Goal: Feedback & Contribution: Leave review/rating

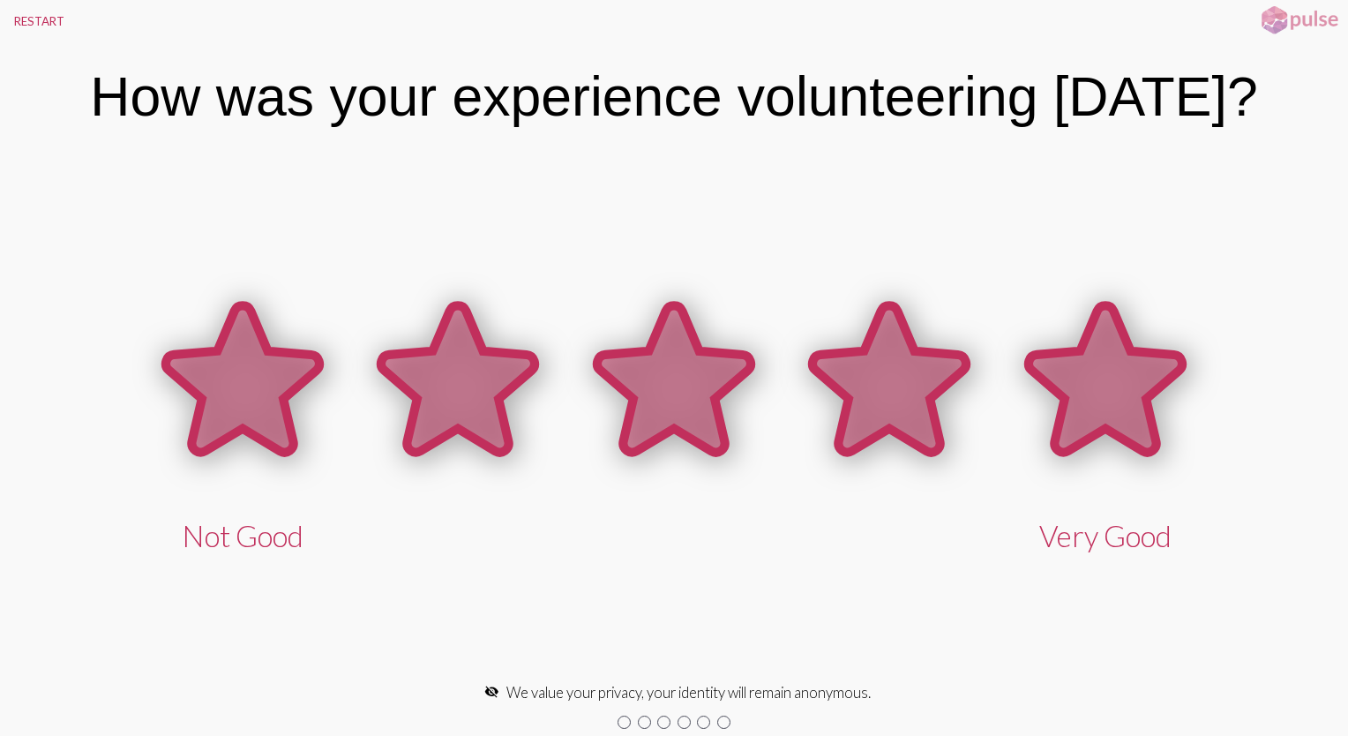
click at [1137, 388] on icon at bounding box center [1104, 378] width 153 height 147
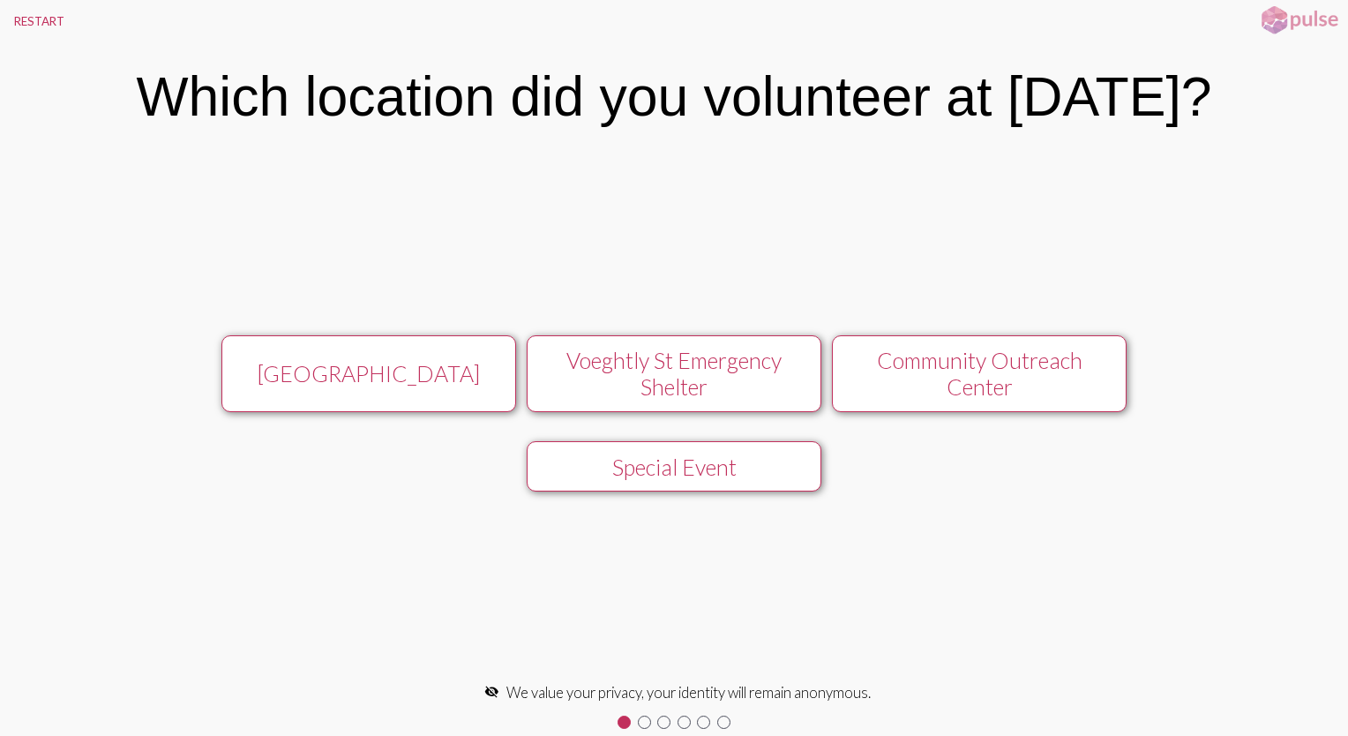
click at [715, 372] on div "Voeghtly St Emergency Shelter" at bounding box center [673, 373] width 263 height 53
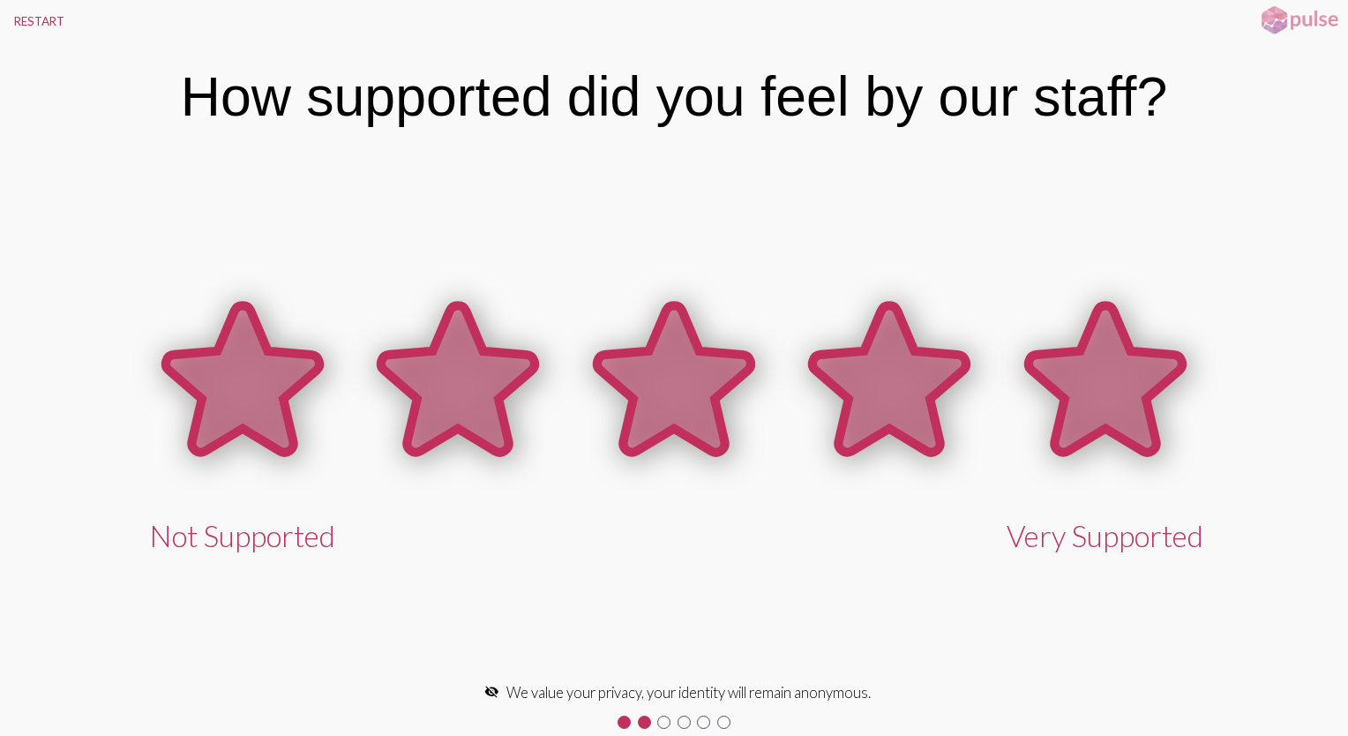
click at [1126, 395] on icon at bounding box center [1104, 378] width 153 height 147
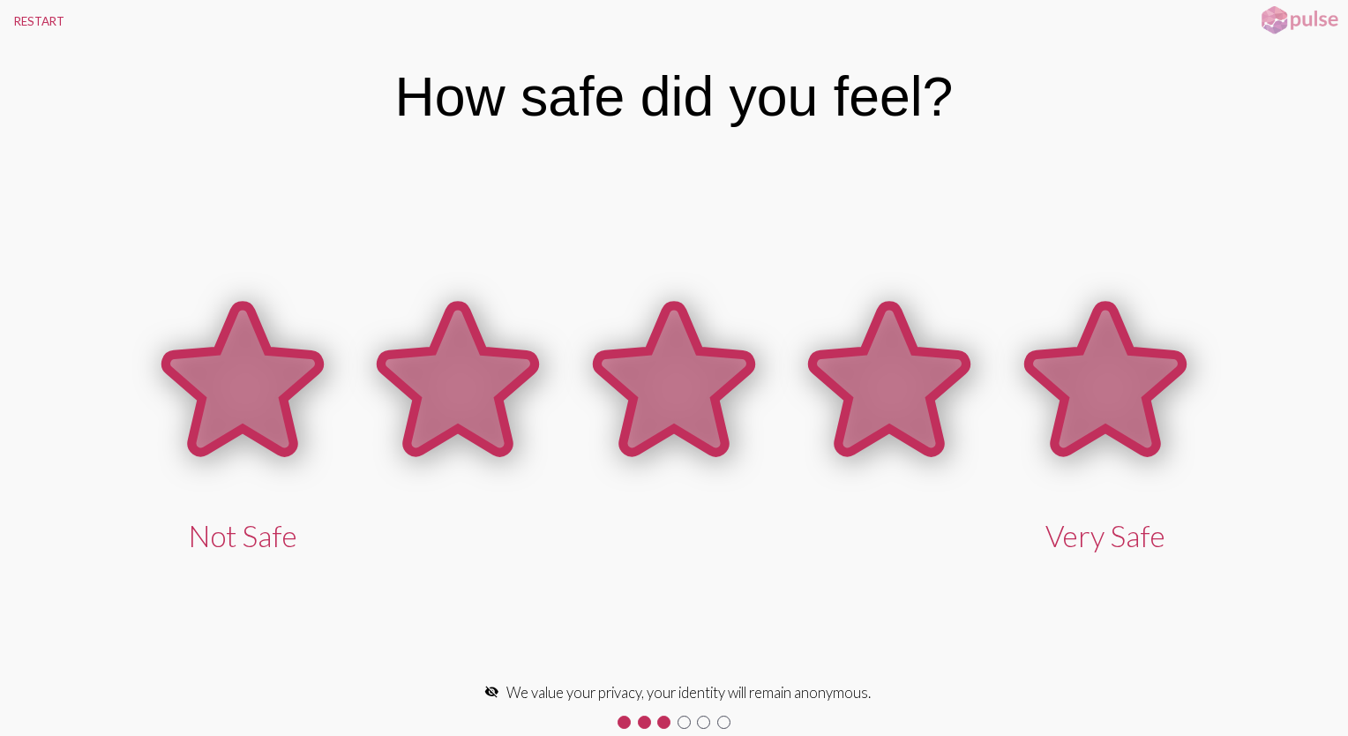
click at [1118, 388] on icon at bounding box center [1104, 378] width 153 height 147
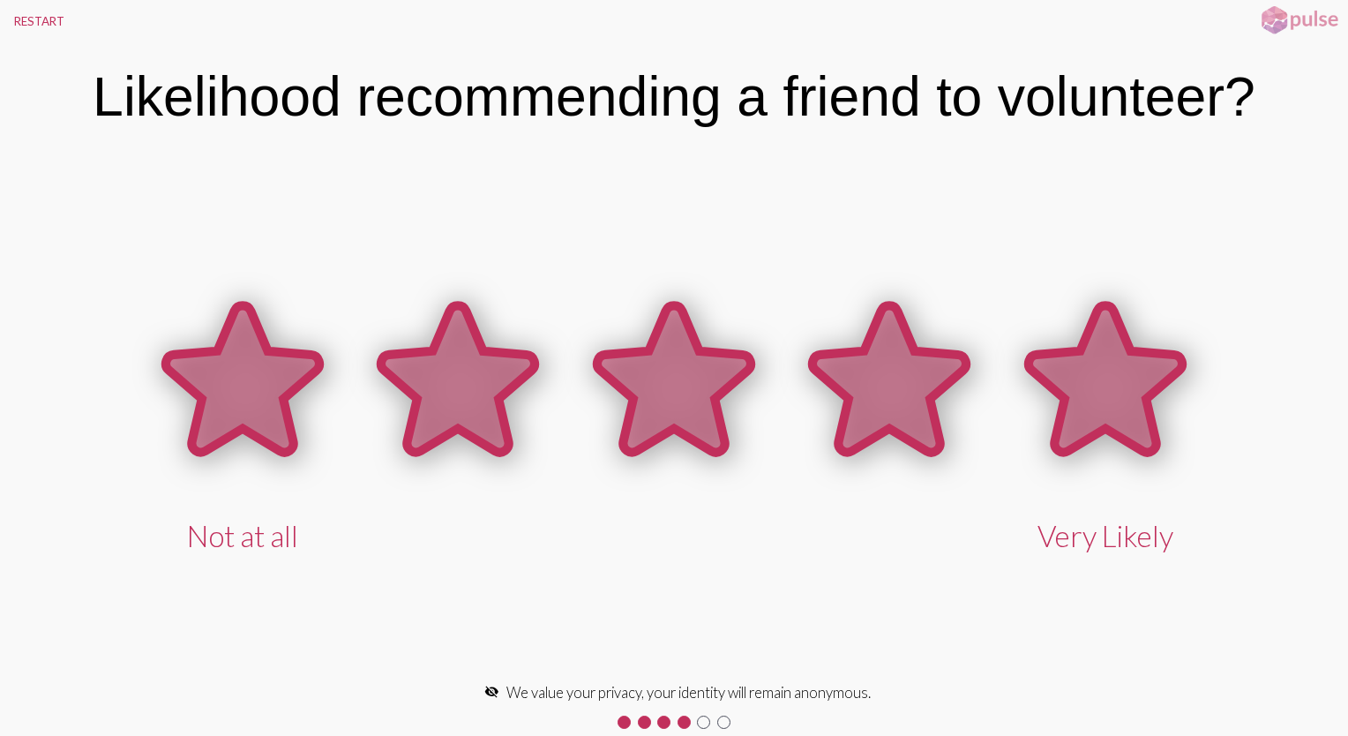
click at [1115, 378] on icon at bounding box center [1104, 378] width 153 height 147
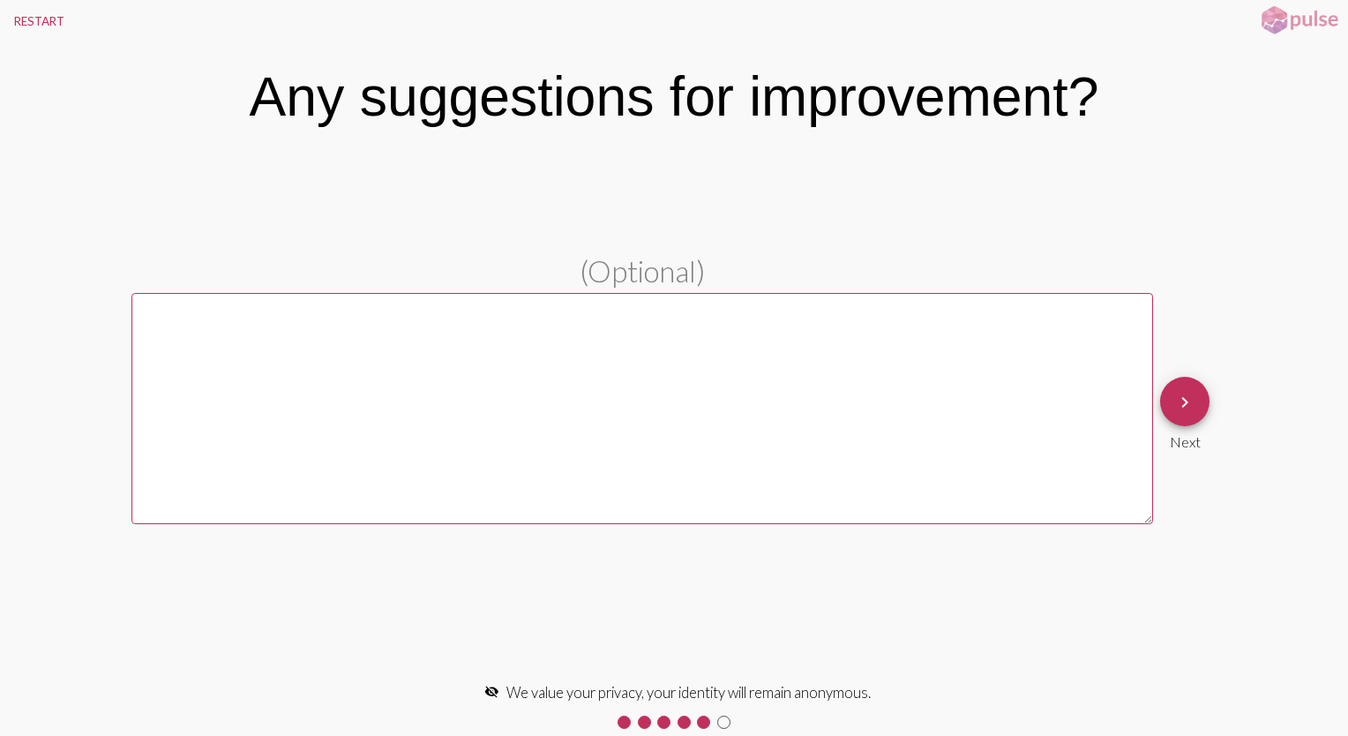
click at [204, 318] on textarea at bounding box center [641, 408] width 1021 height 231
click at [173, 323] on textarea "[DATE] was my first" at bounding box center [641, 408] width 1021 height 231
click at [174, 325] on textarea "Wedvesday, [DATE] was my first" at bounding box center [641, 408] width 1021 height 231
drag, startPoint x: 174, startPoint y: 325, endPoint x: 178, endPoint y: 333, distance: 9.1
click at [178, 333] on textarea "g 20th was my first" at bounding box center [641, 408] width 1021 height 231
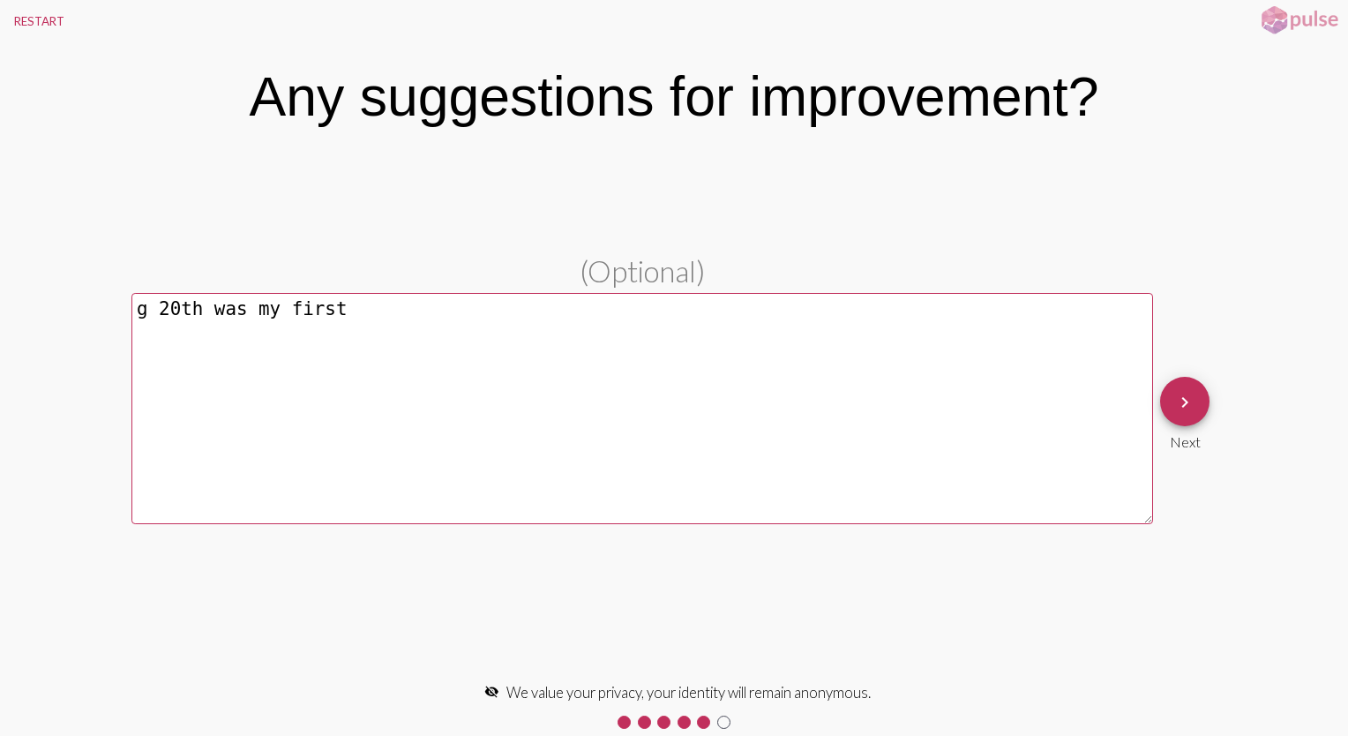
click at [178, 333] on textarea "g 20th was my first" at bounding box center [641, 408] width 1021 height 231
drag, startPoint x: 342, startPoint y: 303, endPoint x: 57, endPoint y: 302, distance: 284.9
click at [85, 288] on pl-text-question "(Optional) g 20th was my first keyboard_arrow_right Next" at bounding box center [674, 413] width 1348 height 320
type textarea "g 20th was my first"
click at [5, 358] on pl-text-question "(Optional) g 20th was my first keyboard_arrow_right Next" at bounding box center [674, 413] width 1348 height 320
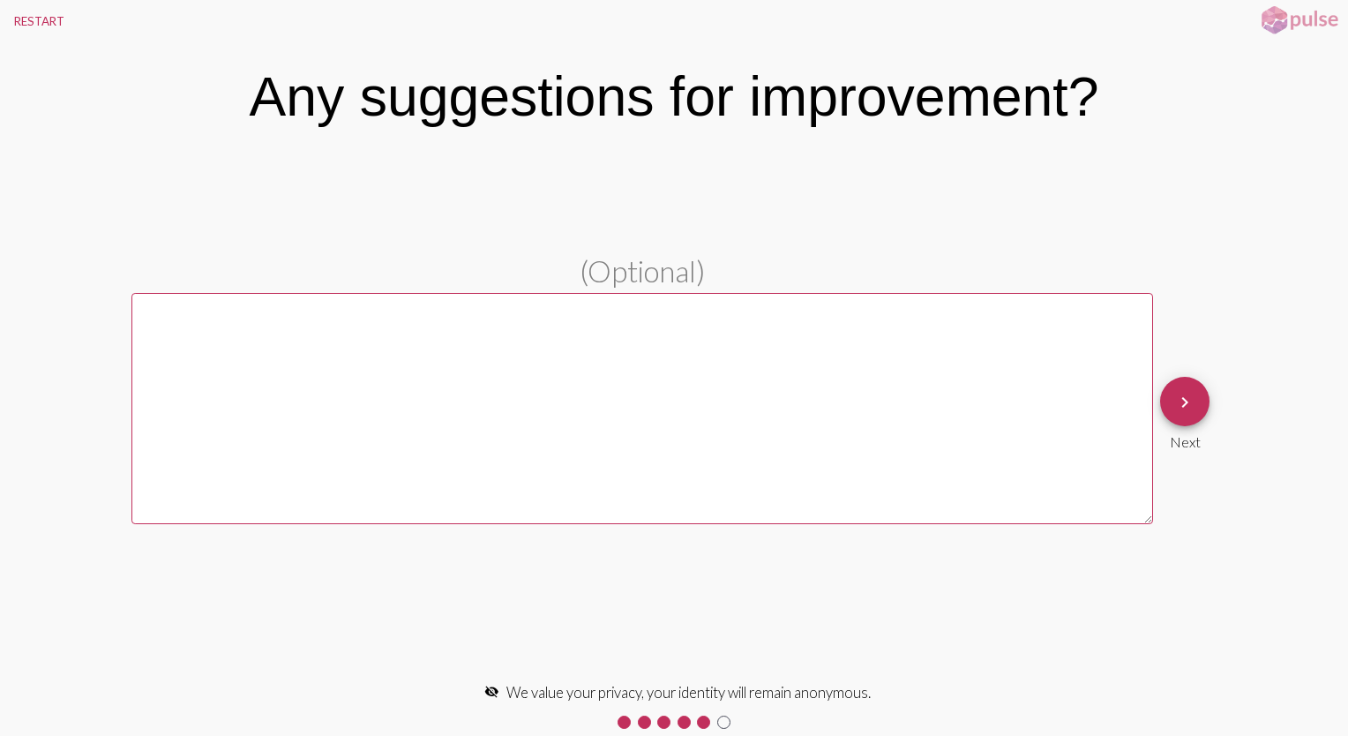
click at [272, 297] on textarea at bounding box center [641, 408] width 1021 height 231
click at [275, 303] on textarea "Wednesdy, A 20th w" at bounding box center [641, 408] width 1021 height 231
drag, startPoint x: 275, startPoint y: 303, endPoint x: 275, endPoint y: 313, distance: 10.6
click at [275, 313] on textarea "Wednesdy," at bounding box center [641, 408] width 1021 height 231
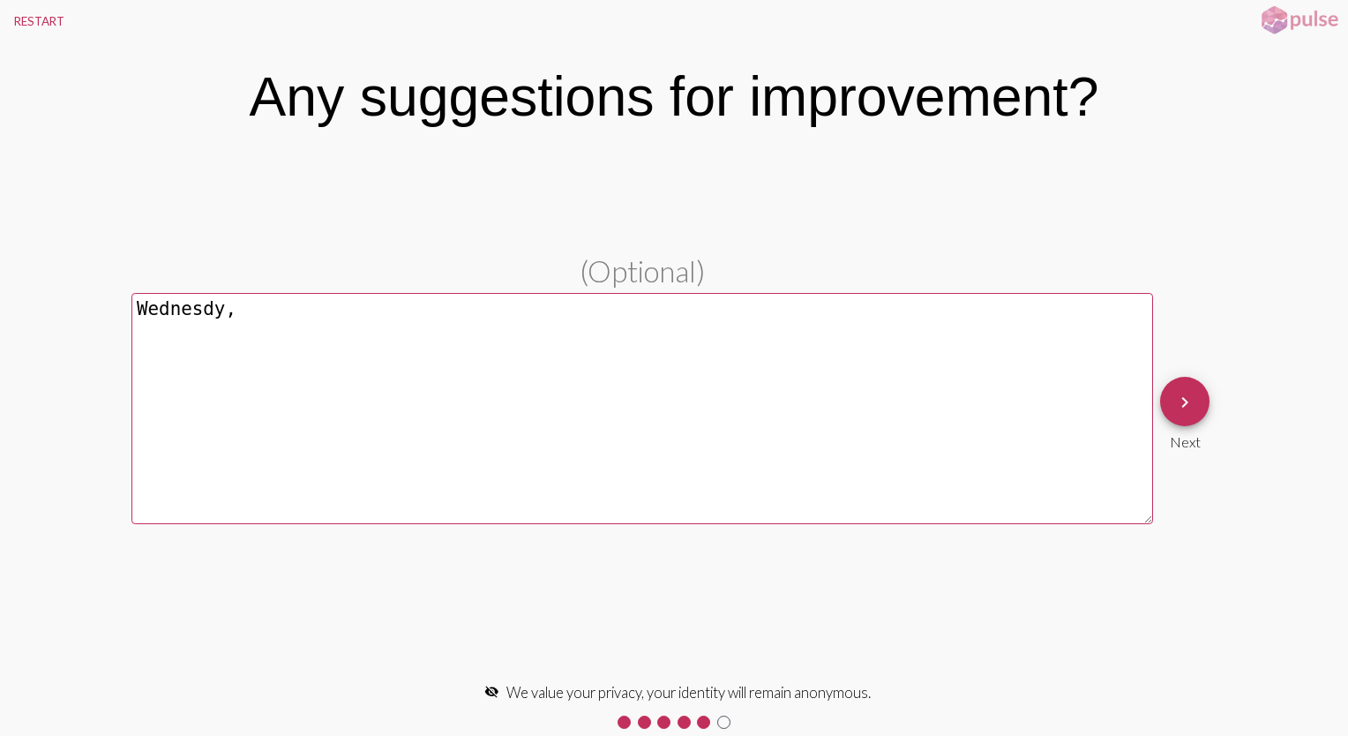
click at [275, 313] on textarea "Wednesdy," at bounding box center [641, 408] width 1021 height 231
click at [275, 313] on textarea "Wednesdy, Aug m20th was" at bounding box center [641, 408] width 1021 height 231
click at [1139, 11] on div "English English expand_more" at bounding box center [671, 21] width 1167 height 42
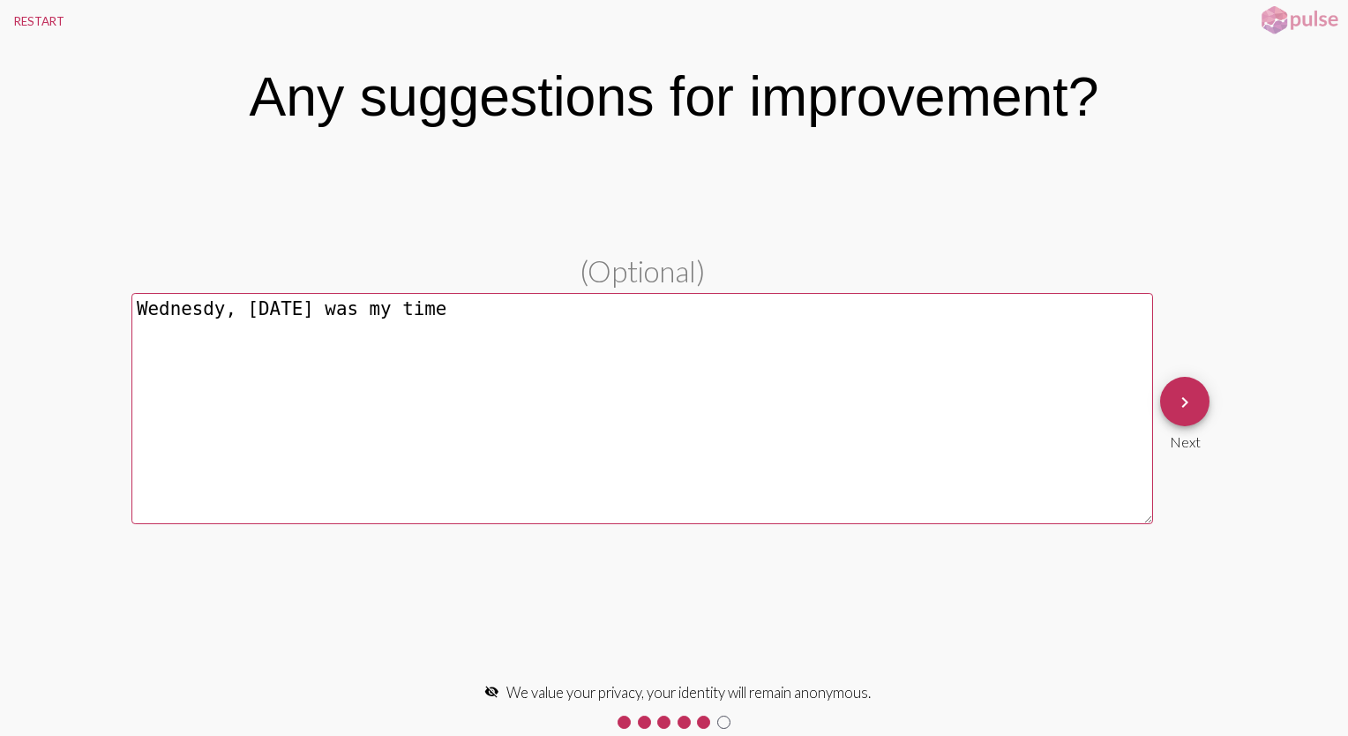
drag, startPoint x: 444, startPoint y: 311, endPoint x: 112, endPoint y: 315, distance: 331.7
click at [112, 315] on pl-text-question "(Optional) Wednesdy, [DATE] was my time keyboard_arrow_right Next" at bounding box center [674, 413] width 1348 height 320
type textarea "e"
click at [112, 317] on pl-text-question "(Optional) keyboard_arrow_right Next" at bounding box center [674, 413] width 1348 height 320
click at [217, 342] on textarea at bounding box center [641, 408] width 1021 height 231
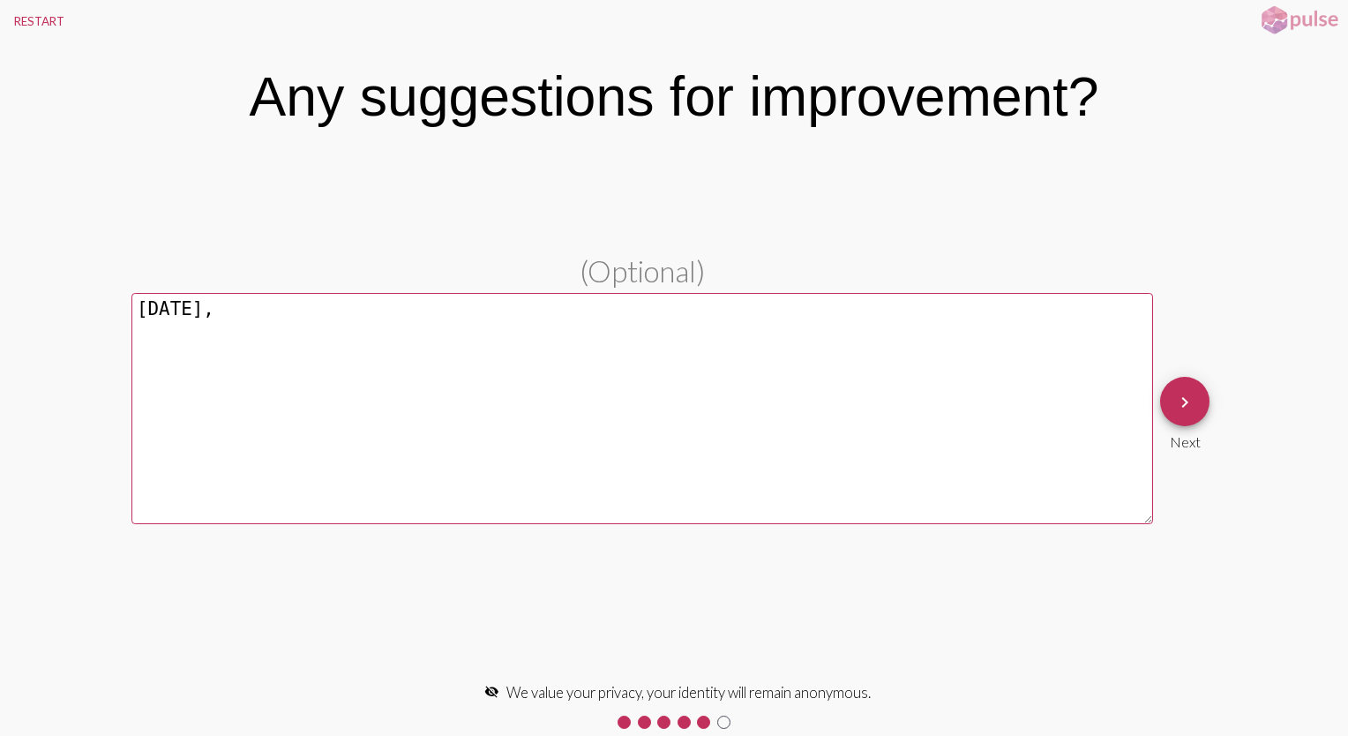
click at [209, 354] on textarea "[DATE]," at bounding box center [641, 408] width 1021 height 231
type textarea "WedneAug 20th day,"
drag, startPoint x: 334, startPoint y: 308, endPoint x: 72, endPoint y: 294, distance: 262.3
click at [77, 291] on pl-text-question "(Optional) WedneAug 20th day, keyboard_arrow_right Next" at bounding box center [674, 413] width 1348 height 320
click at [173, 316] on textarea at bounding box center [641, 408] width 1021 height 231
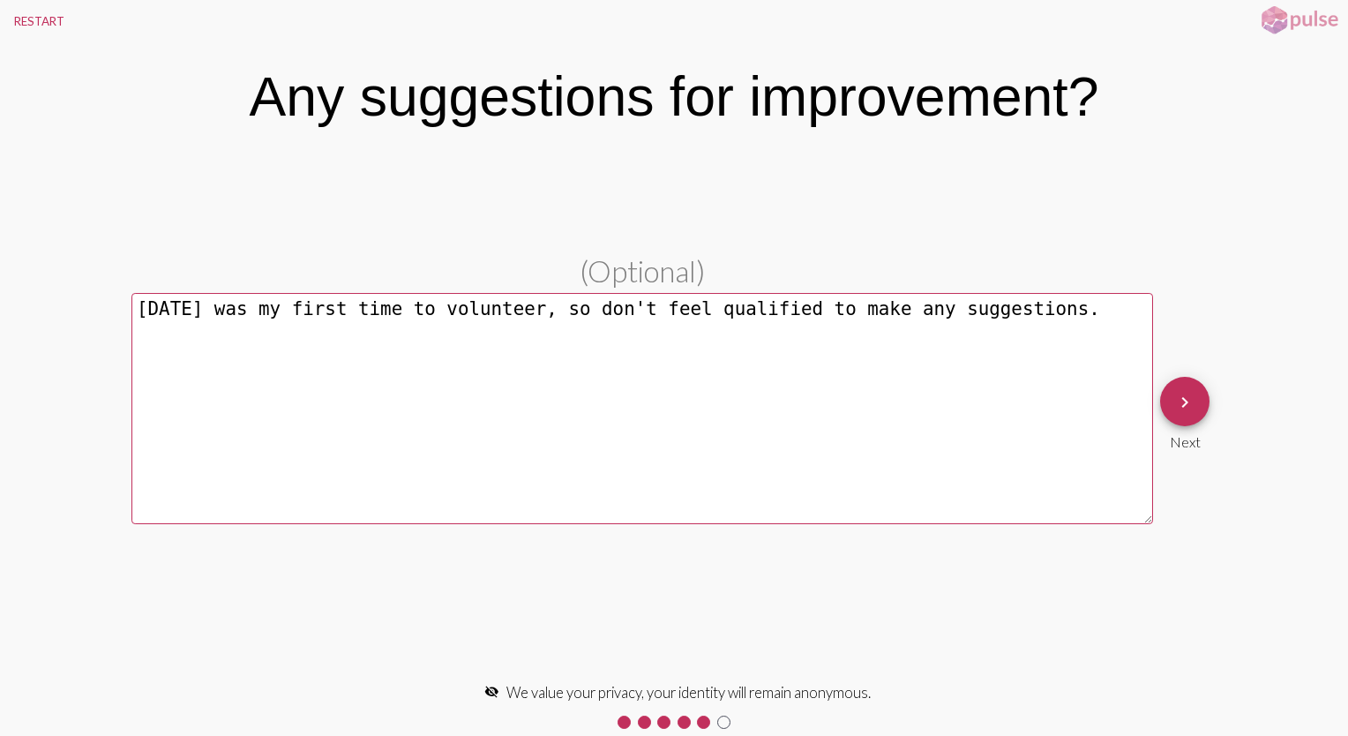
type textarea "[DATE] was my first time to volunteer, so don't feel qualified to make any sugg…"
click at [1182, 402] on mat-icon "keyboard_arrow_right" at bounding box center [1184, 402] width 21 height 21
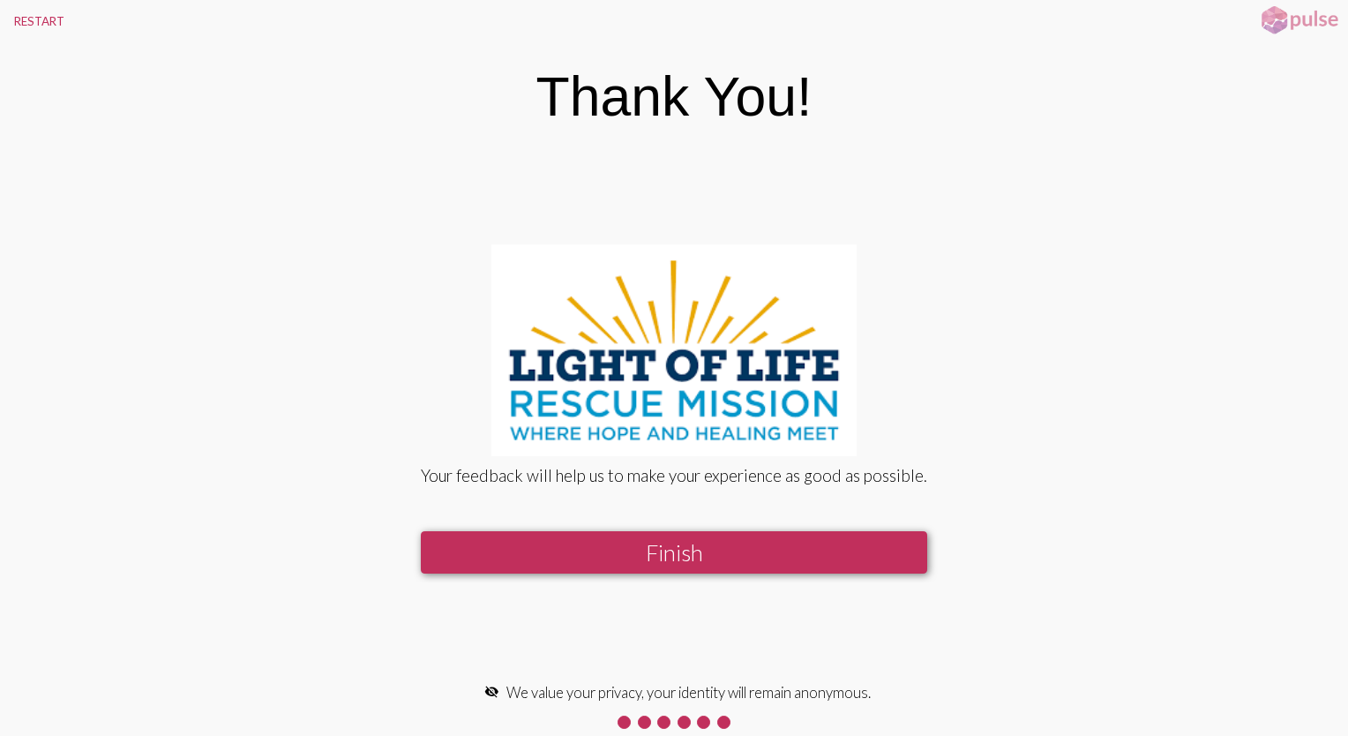
click at [669, 549] on button "Finish" at bounding box center [674, 552] width 506 height 43
